Goal: Book appointment/travel/reservation

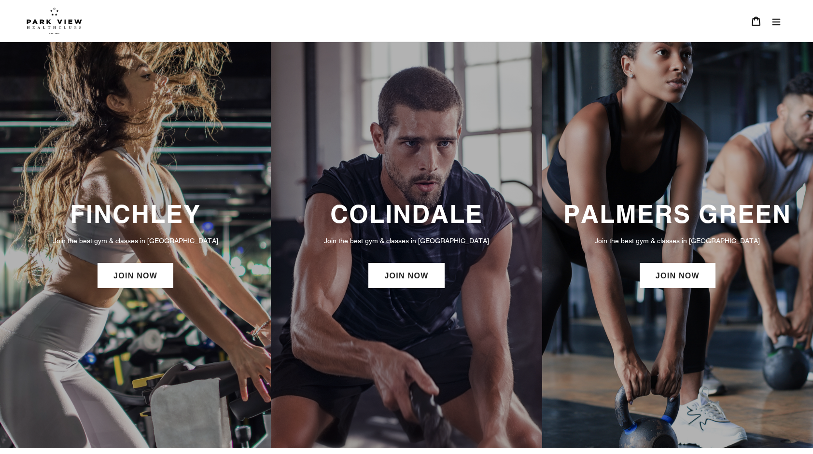
click at [151, 227] on h3 "FINCHLEY" at bounding box center [135, 213] width 251 height 29
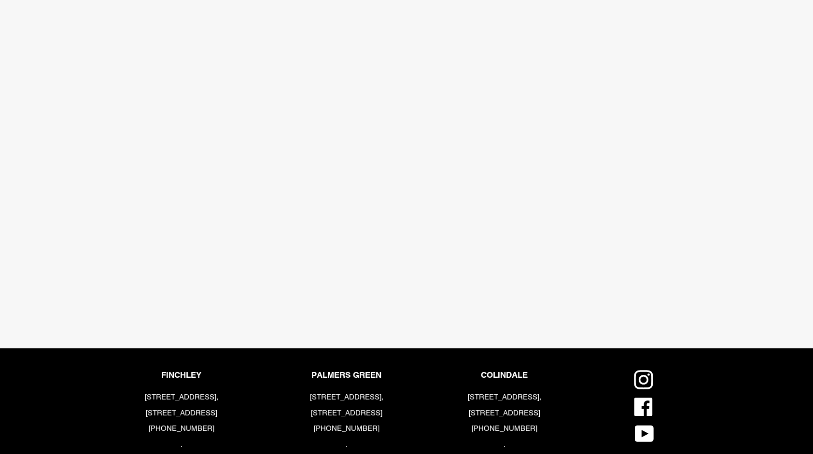
scroll to position [2088, 0]
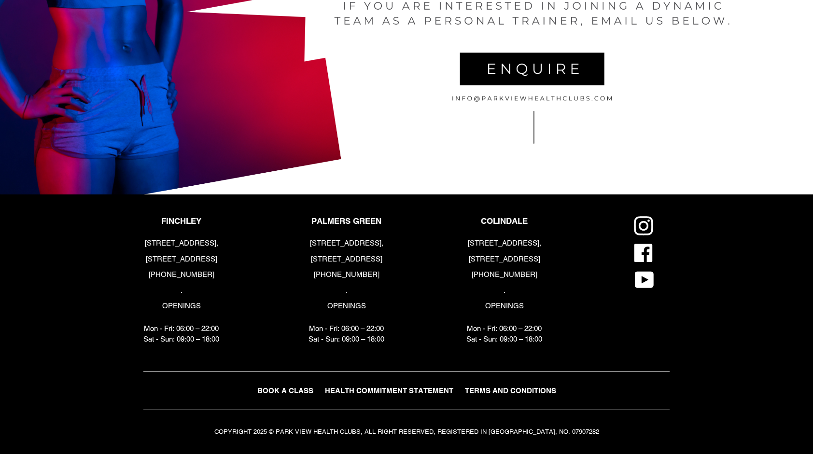
click at [277, 393] on span "BOOK A CLASS" at bounding box center [285, 391] width 56 height 8
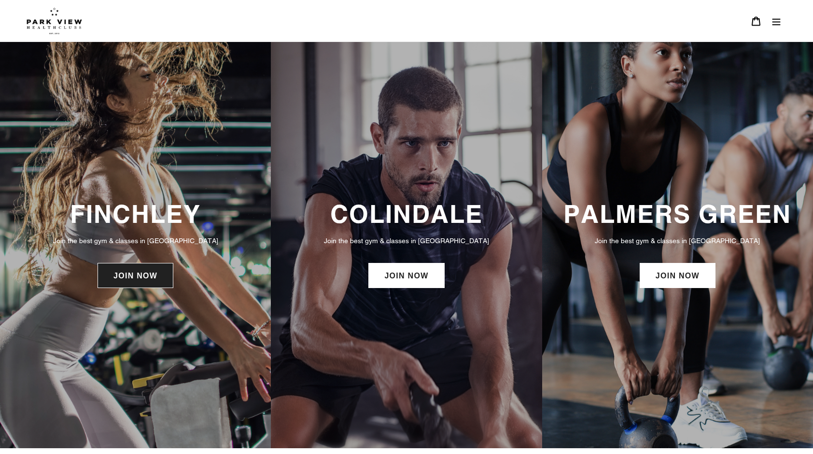
click at [136, 272] on link "JOIN NOW" at bounding box center [135, 275] width 76 height 25
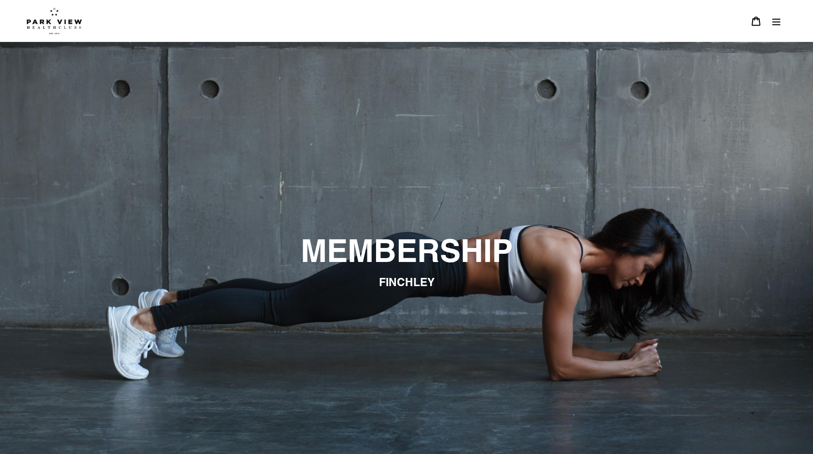
click at [771, 20] on icon "Menu" at bounding box center [776, 21] width 10 height 10
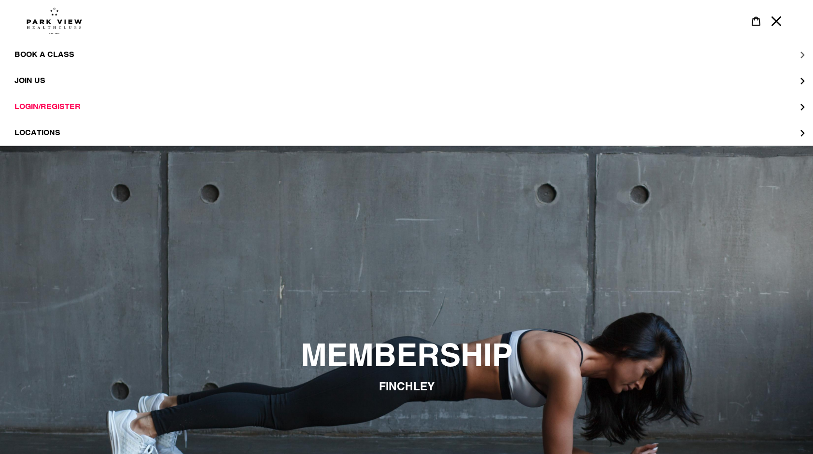
click at [53, 49] on button "BOOK A CLASS" at bounding box center [406, 54] width 813 height 26
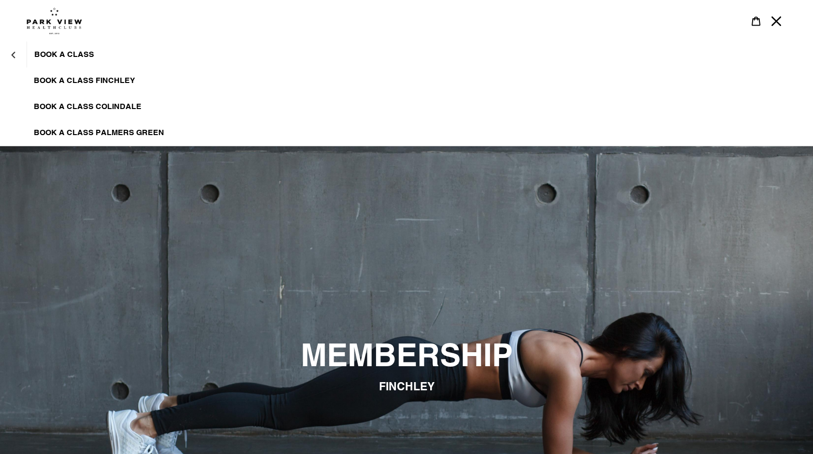
click at [76, 80] on span "BOOK A CLASS FINCHLEY" at bounding box center [84, 81] width 101 height 10
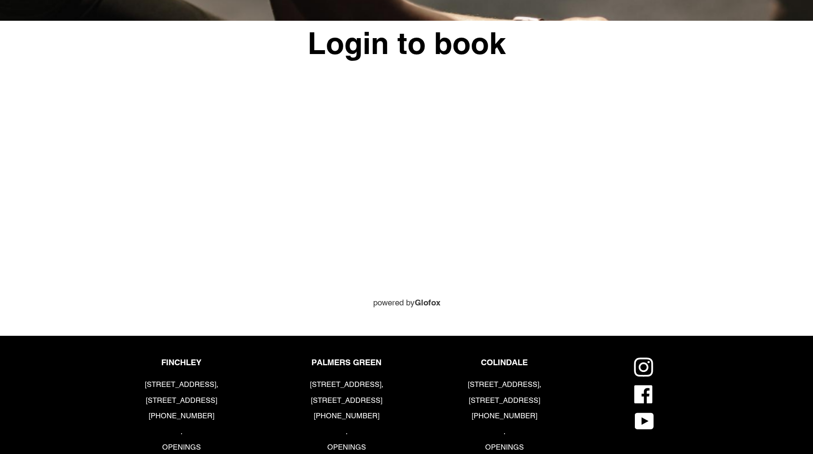
scroll to position [477, 0]
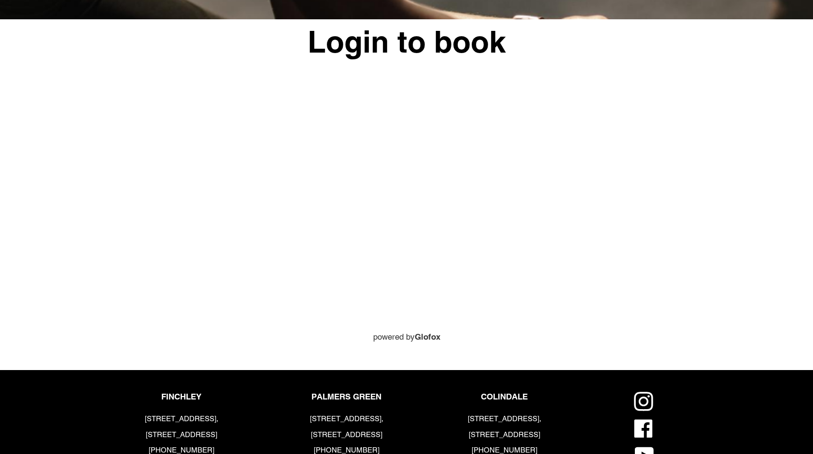
click at [129, 226] on div "Login to book powered by Glofox" at bounding box center [399, 181] width 540 height 324
click at [734, 139] on div "Login to book powered by Glofox" at bounding box center [406, 181] width 813 height 324
